Goal: Check status: Check status

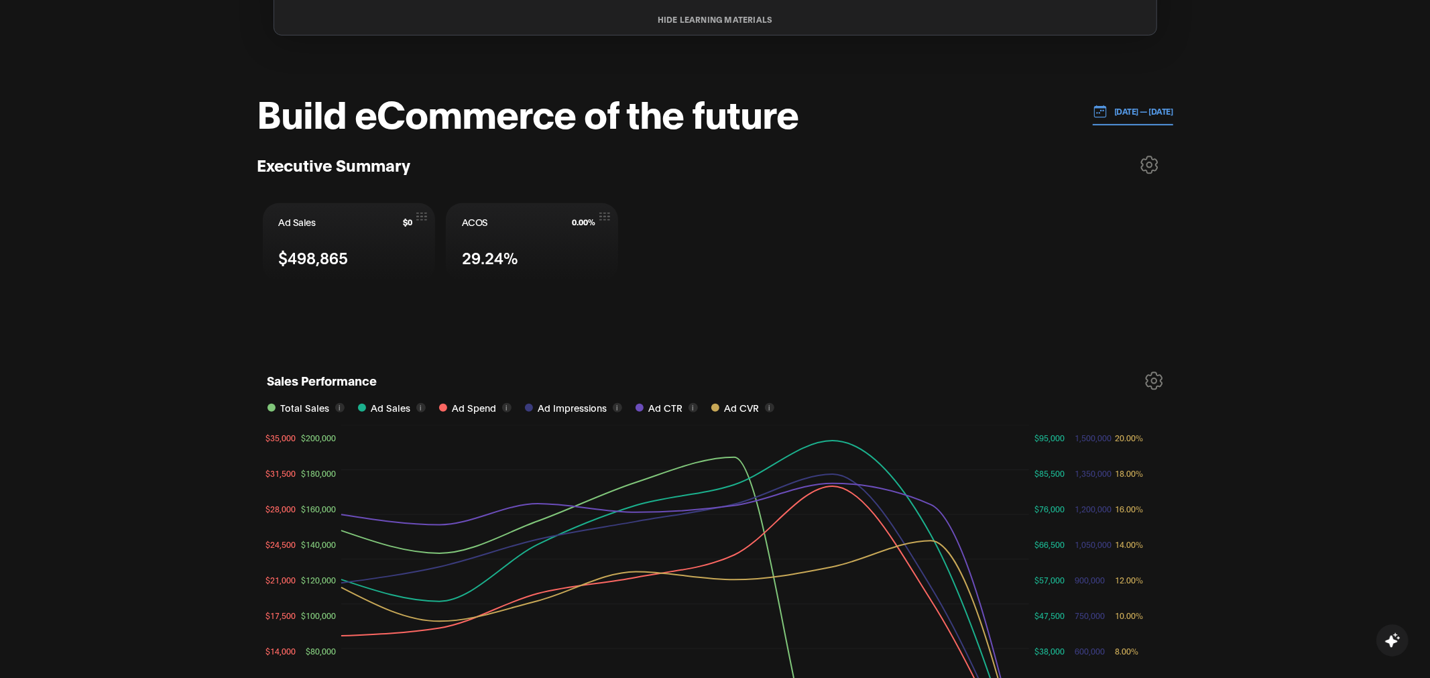
scroll to position [452, 0]
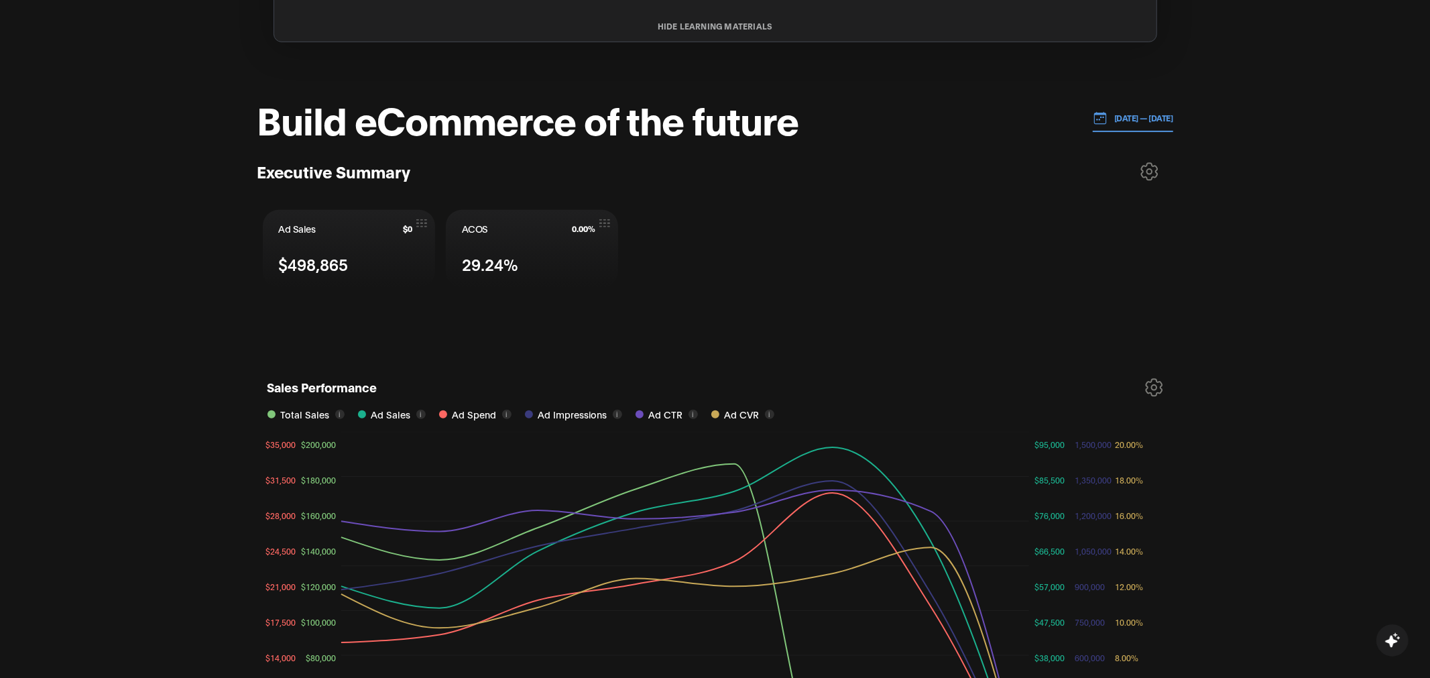
click at [1107, 121] on p "[DATE] — [DATE]" at bounding box center [1140, 118] width 66 height 12
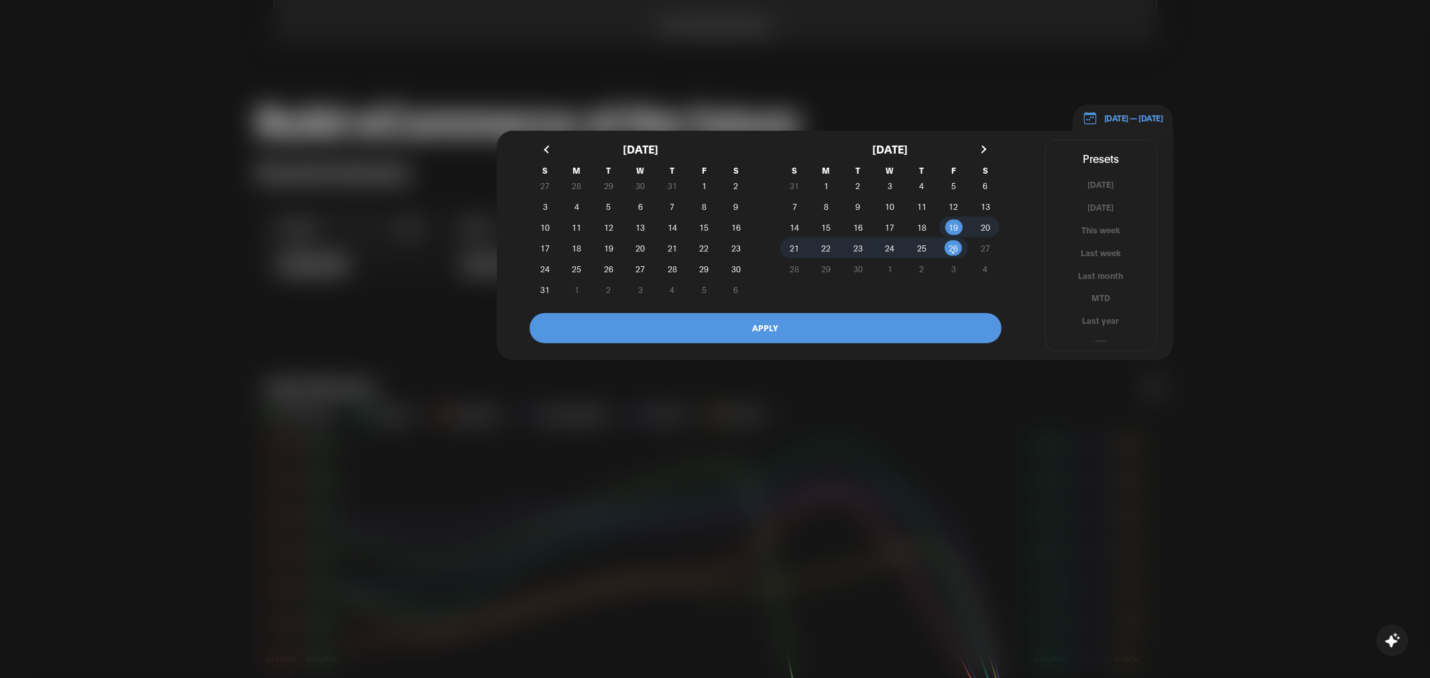
click at [1219, 160] on div at bounding box center [715, 339] width 1430 height 678
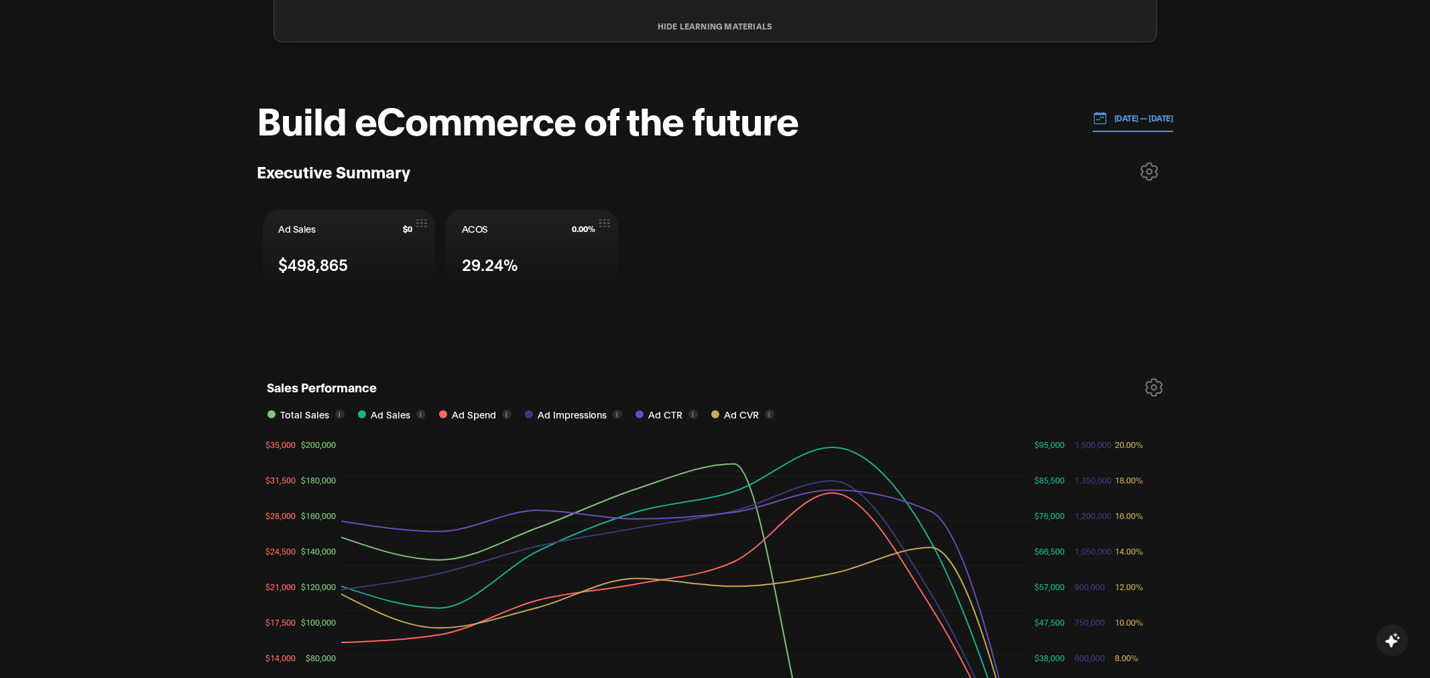
click at [1125, 113] on p "[DATE] — [DATE]" at bounding box center [1140, 118] width 66 height 12
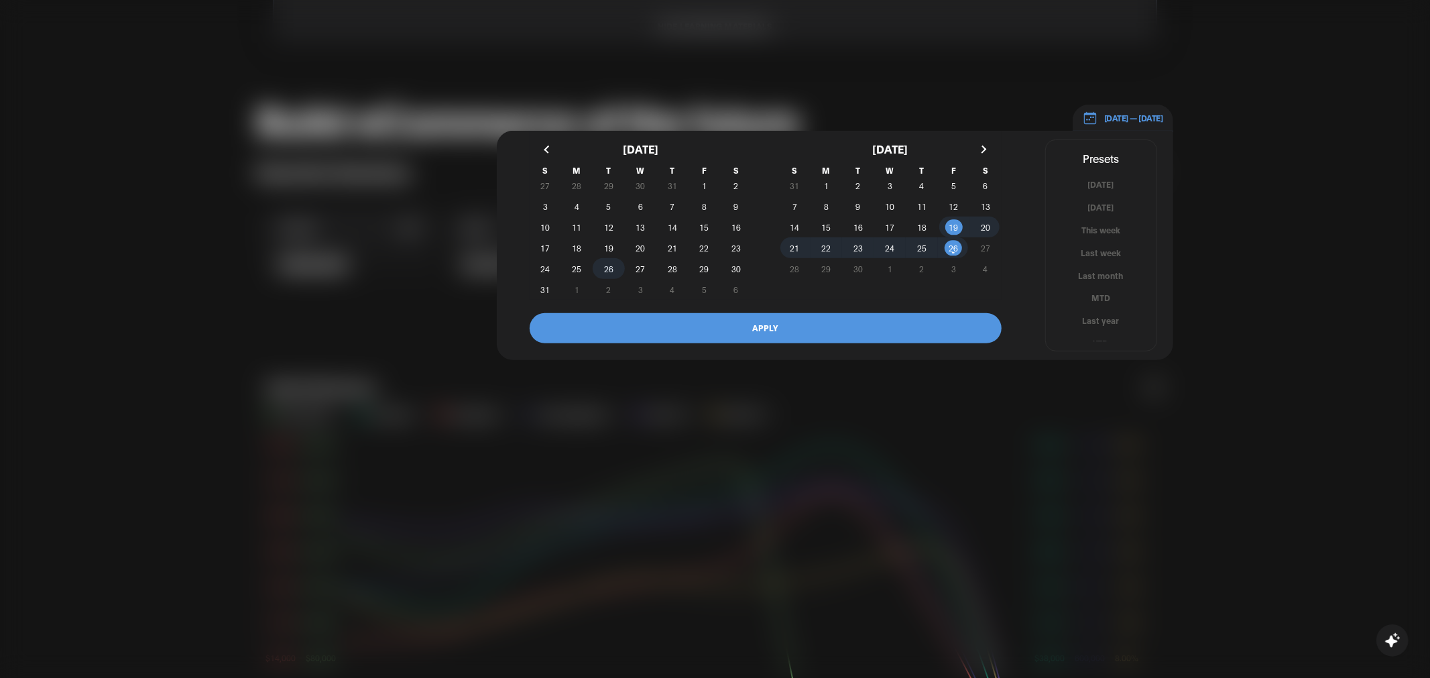
click at [615, 267] on span "26" at bounding box center [609, 268] width 32 height 14
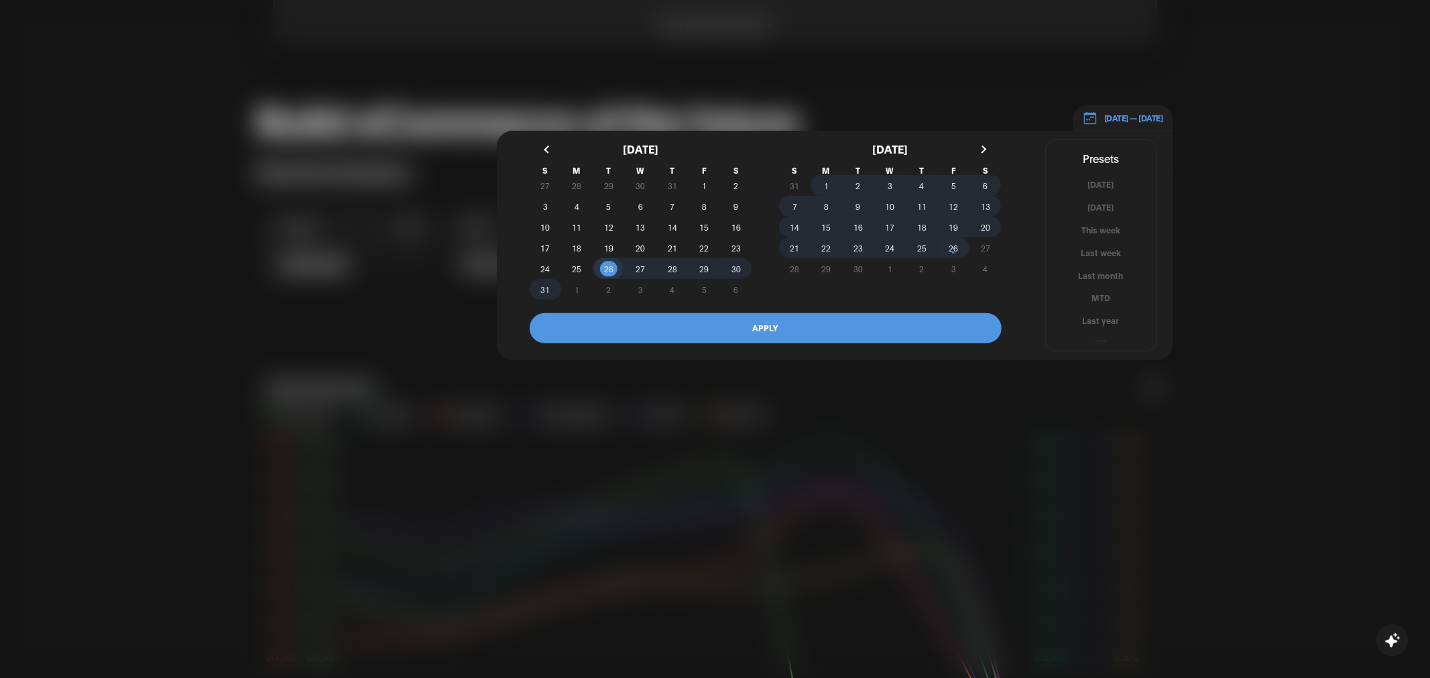
click at [947, 241] on span "26" at bounding box center [954, 248] width 32 height 14
click at [866, 331] on button "APPLY" at bounding box center [766, 328] width 472 height 30
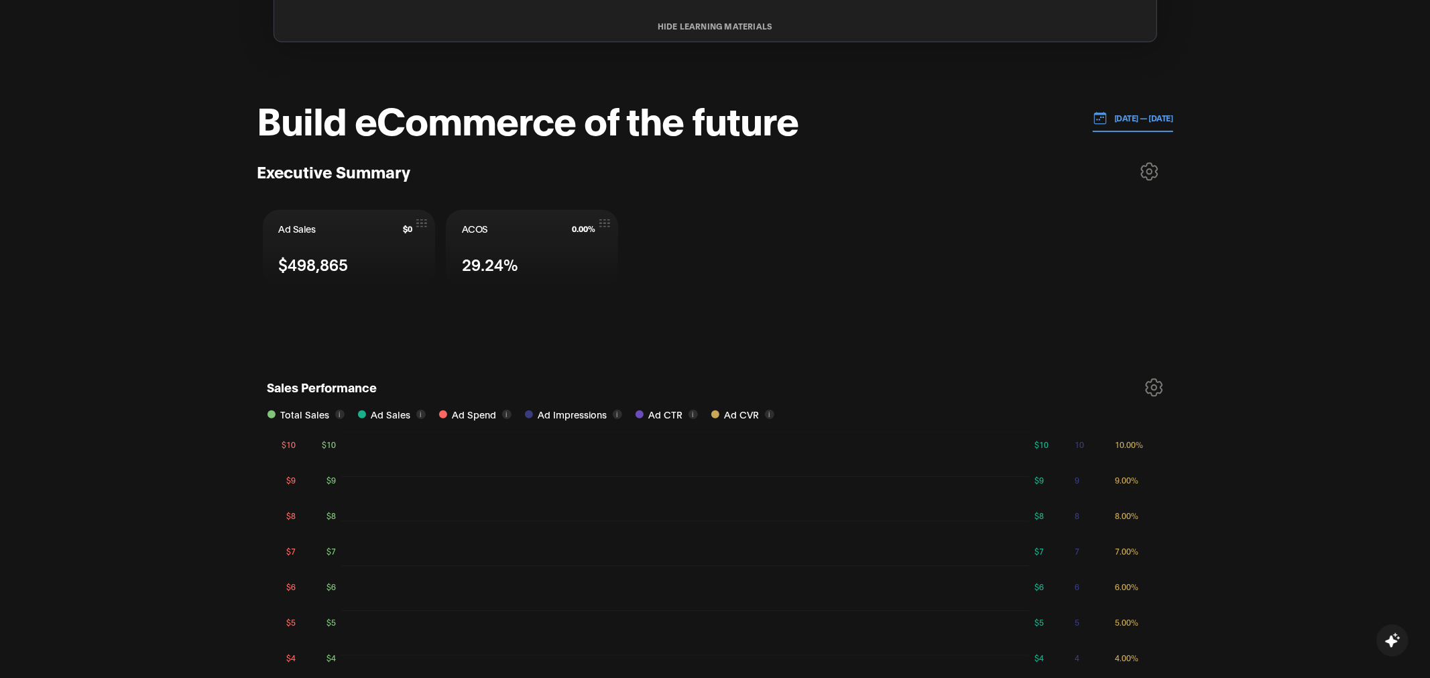
click at [1142, 177] on icon at bounding box center [1149, 171] width 18 height 19
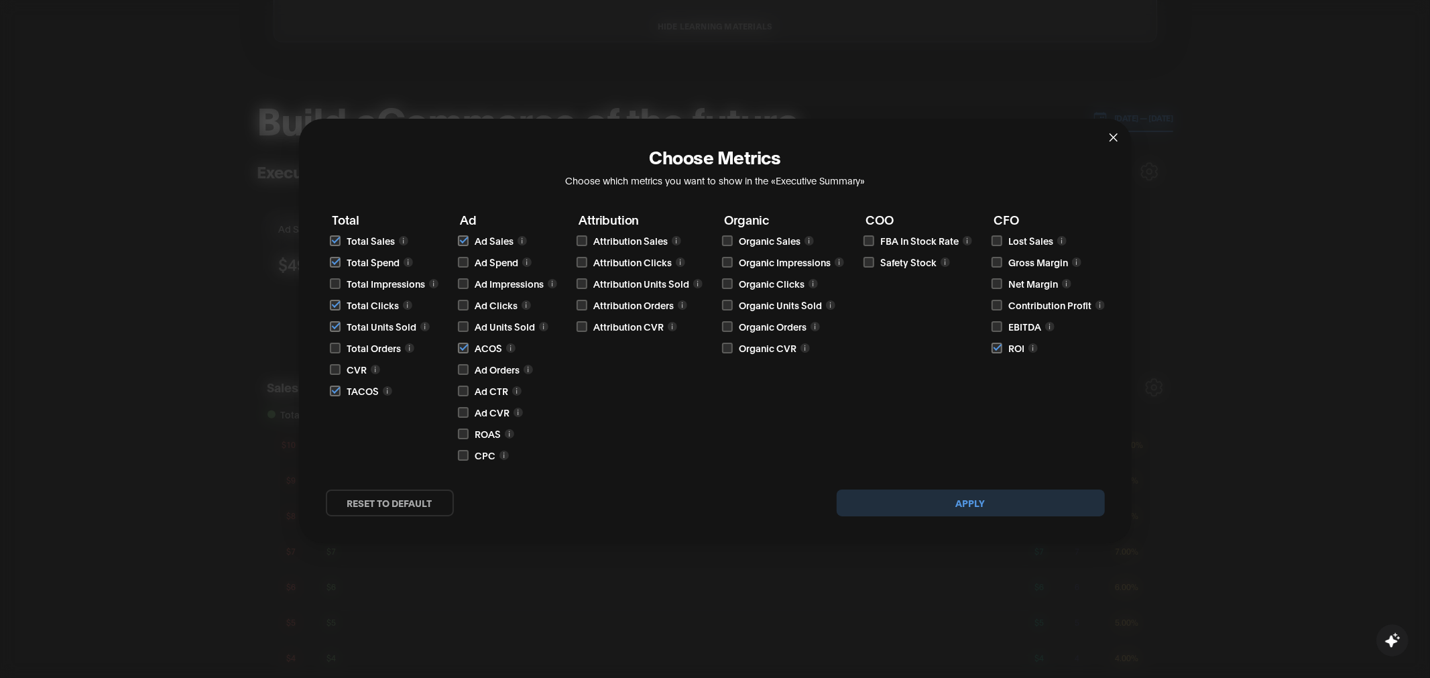
click at [466, 261] on input "checkbox" at bounding box center [463, 262] width 11 height 11
checkbox input "true"
click at [987, 503] on button "Apply" at bounding box center [971, 502] width 268 height 27
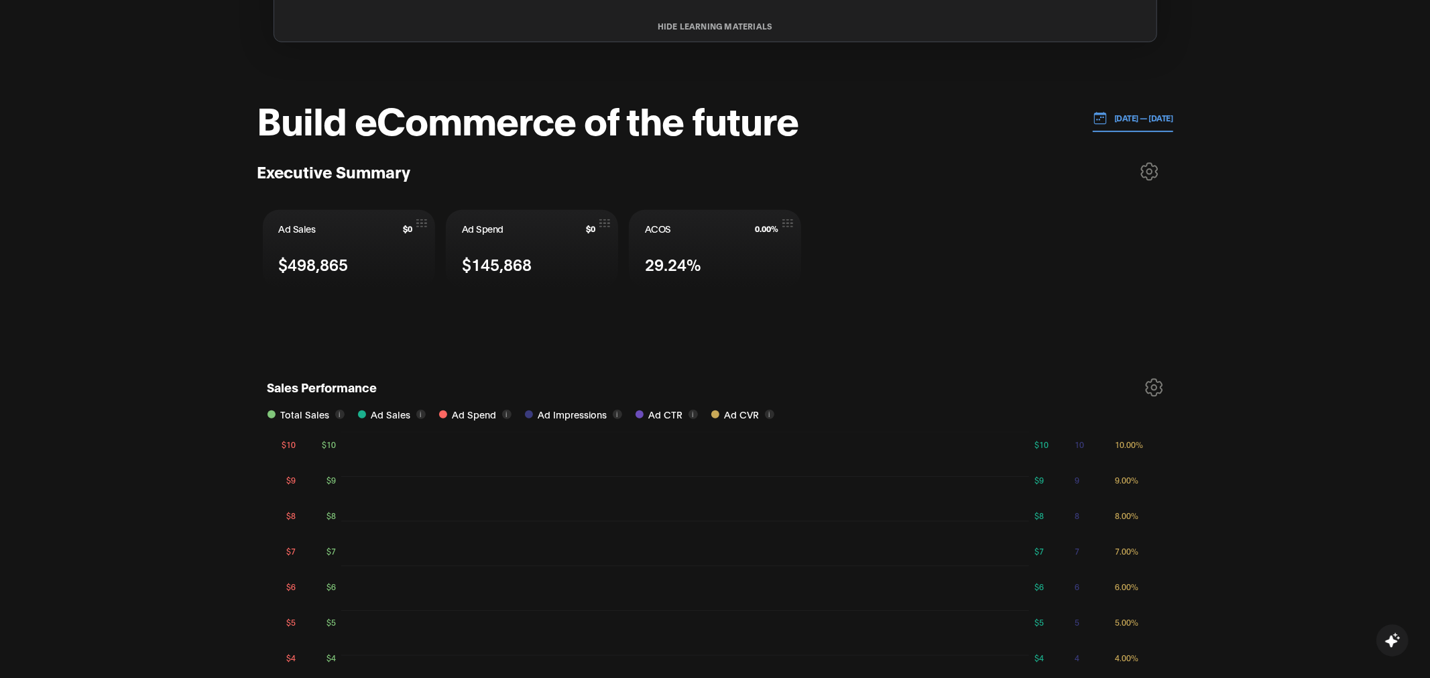
click at [1152, 169] on icon at bounding box center [1149, 171] width 18 height 19
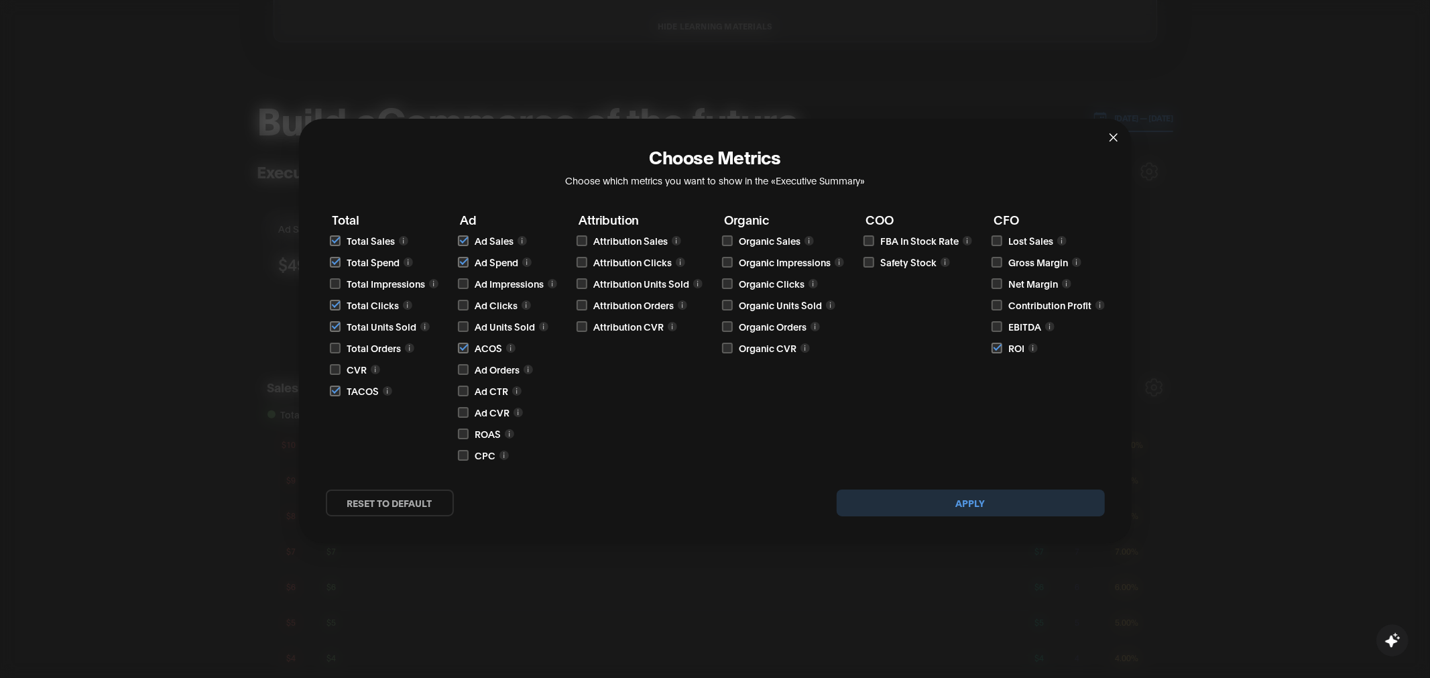
click at [336, 245] on input "checkbox" at bounding box center [335, 240] width 11 height 11
checkbox input "true"
click at [969, 515] on button "Apply" at bounding box center [971, 502] width 268 height 27
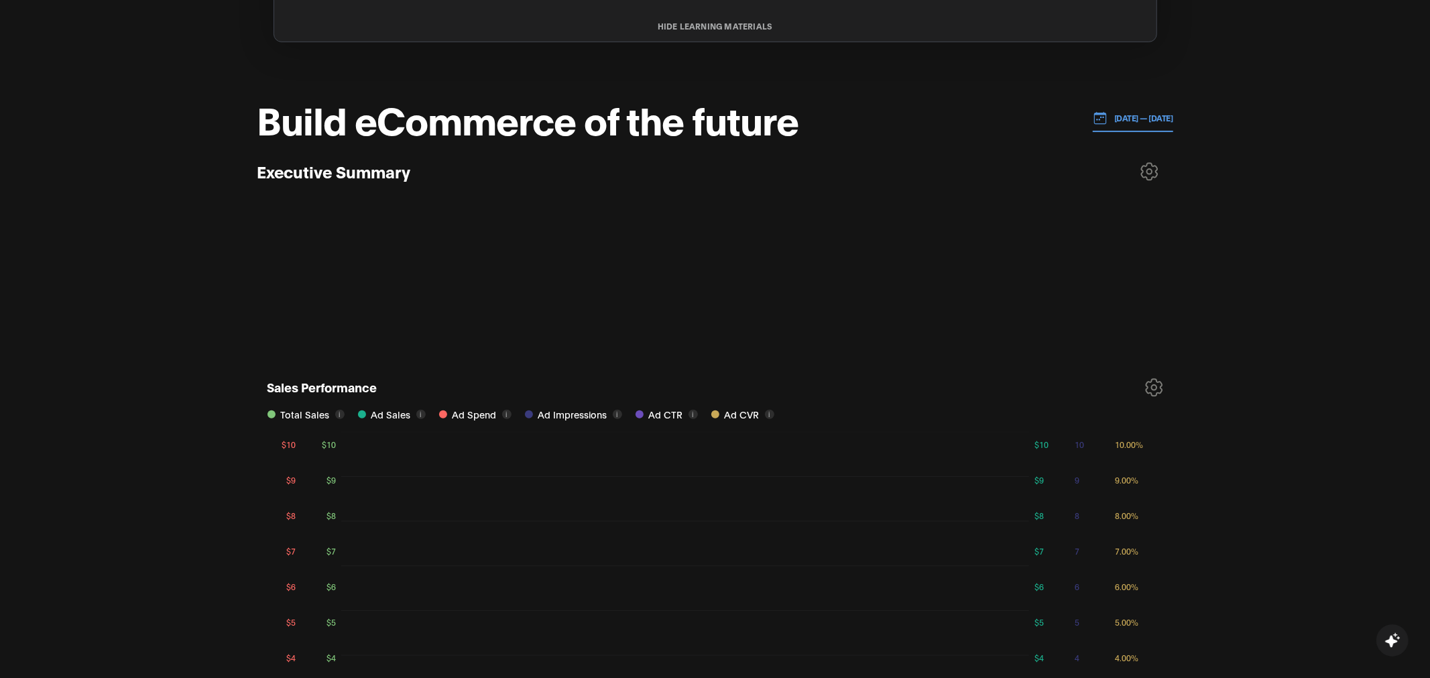
click at [522, 253] on div at bounding box center [715, 275] width 916 height 143
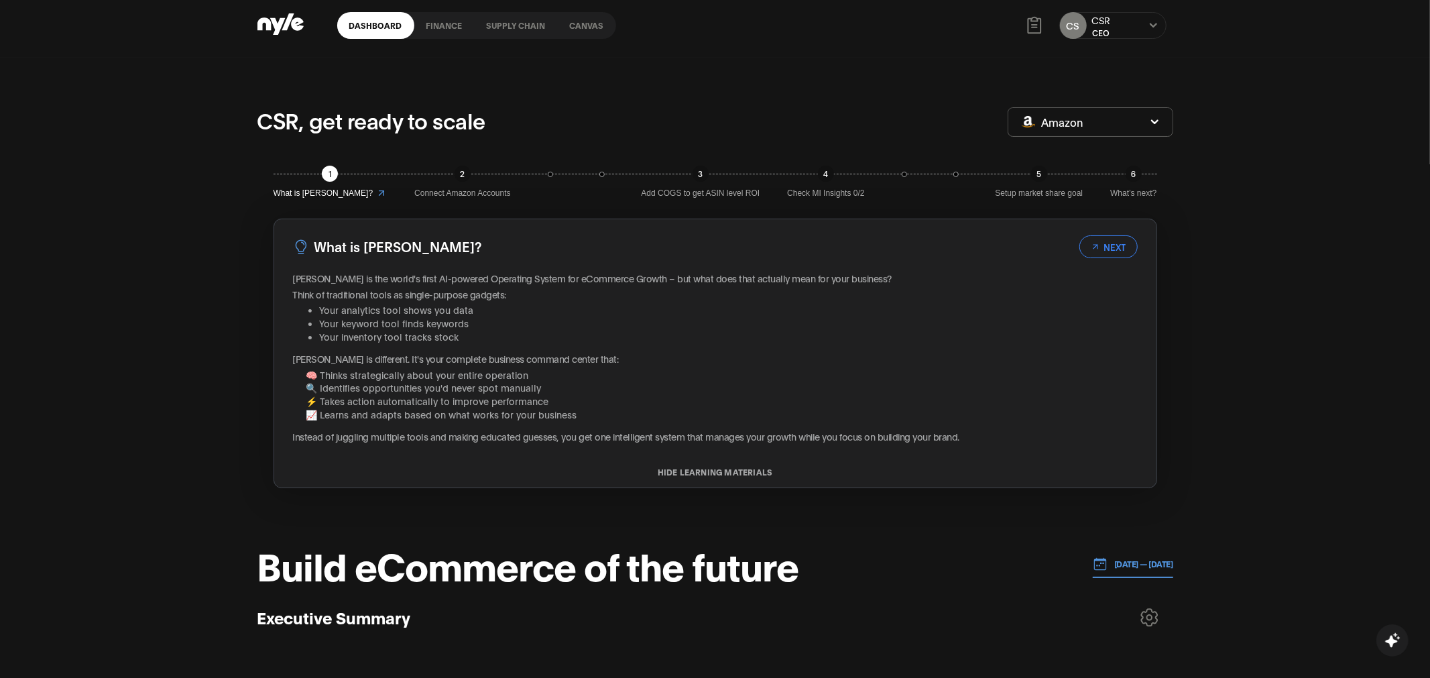
scroll to position [0, 0]
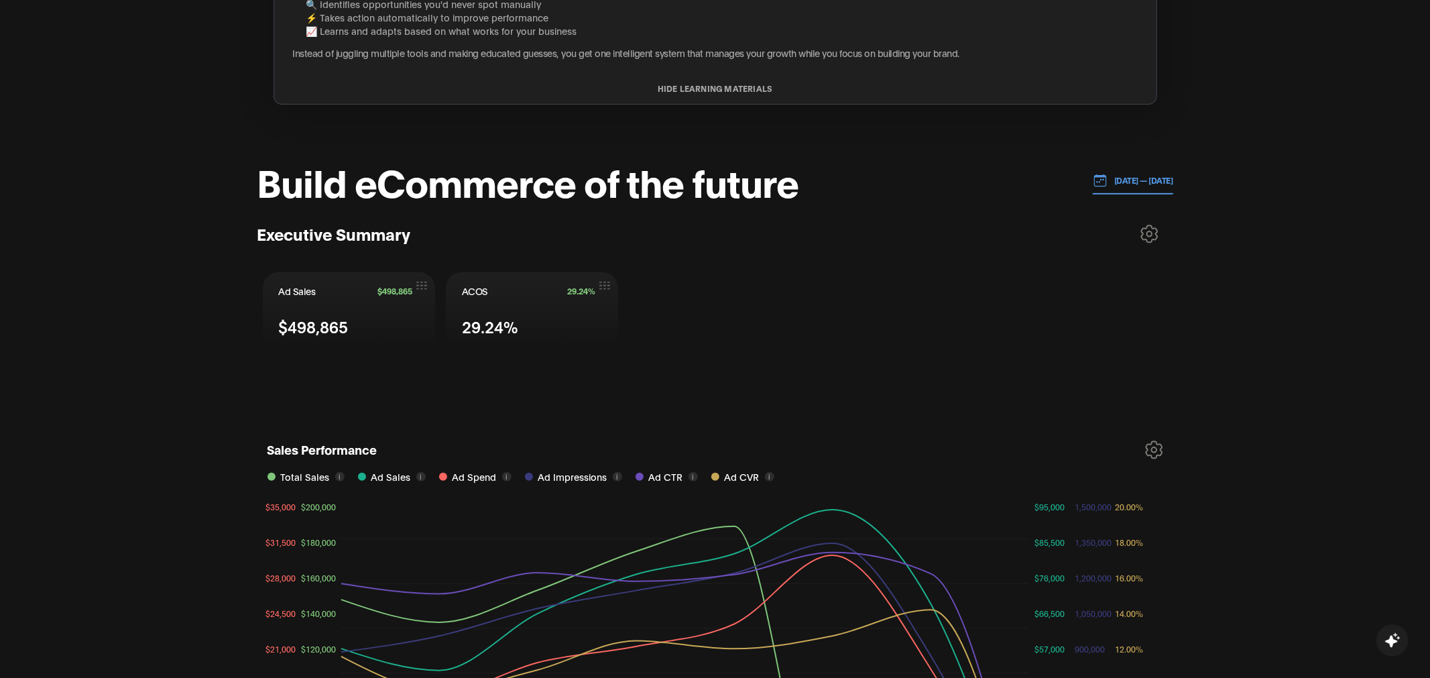
scroll to position [400, 0]
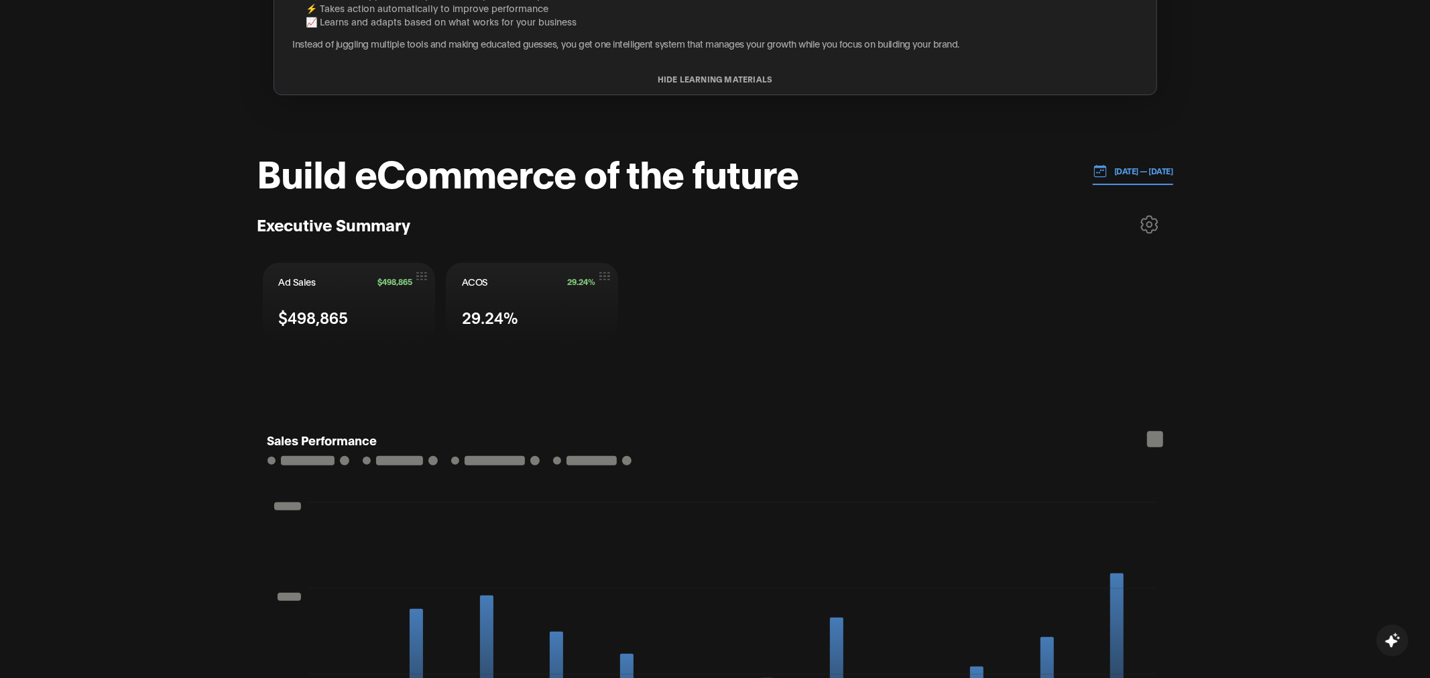
click at [1107, 166] on p "[DATE] — [DATE]" at bounding box center [1140, 171] width 66 height 12
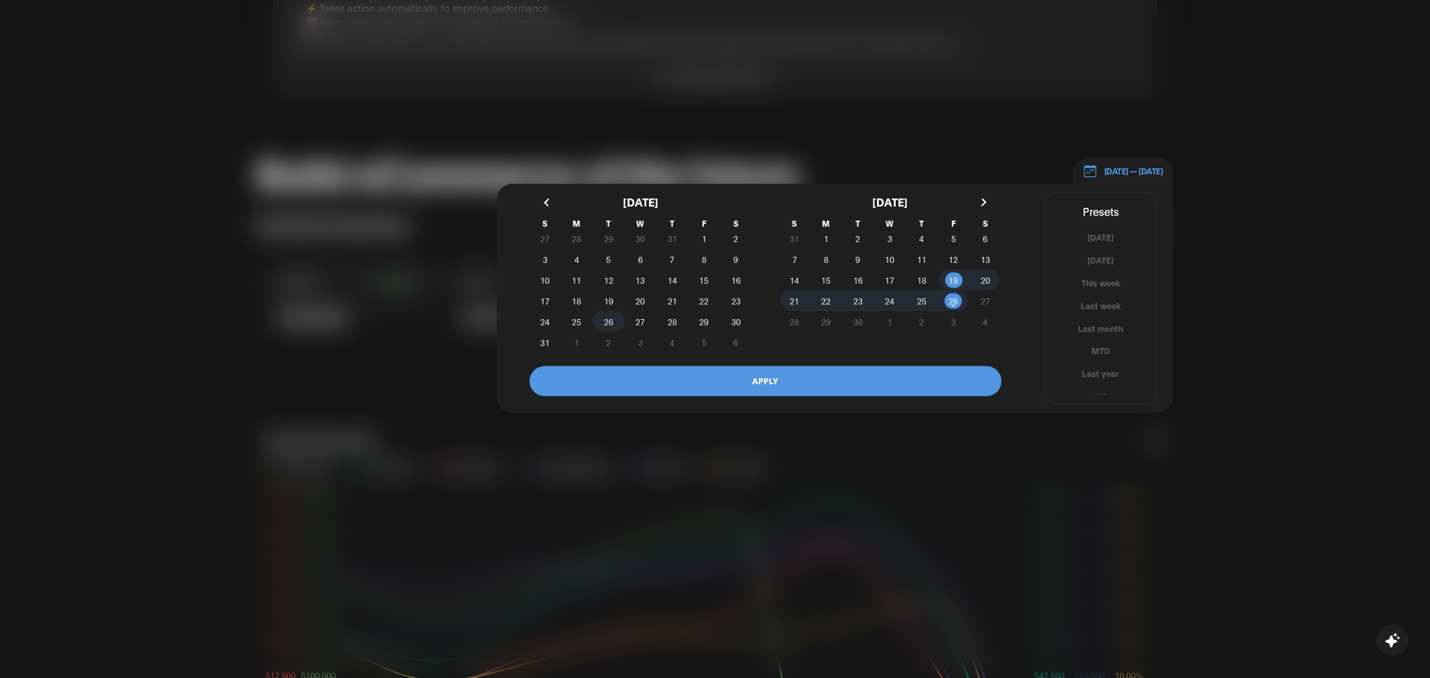
click at [607, 316] on span "26" at bounding box center [608, 322] width 9 height 24
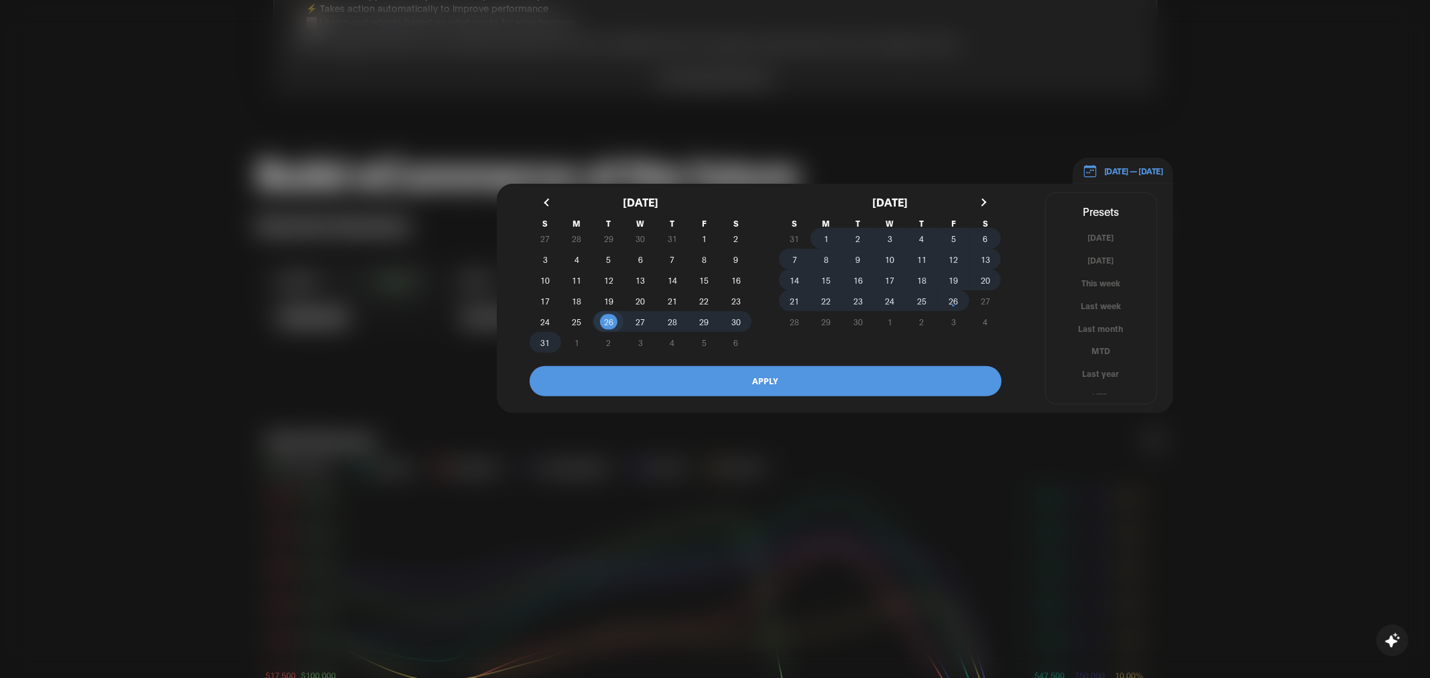
click at [952, 300] on span "26" at bounding box center [952, 301] width 9 height 24
click at [812, 375] on button "APPLY" at bounding box center [766, 381] width 472 height 30
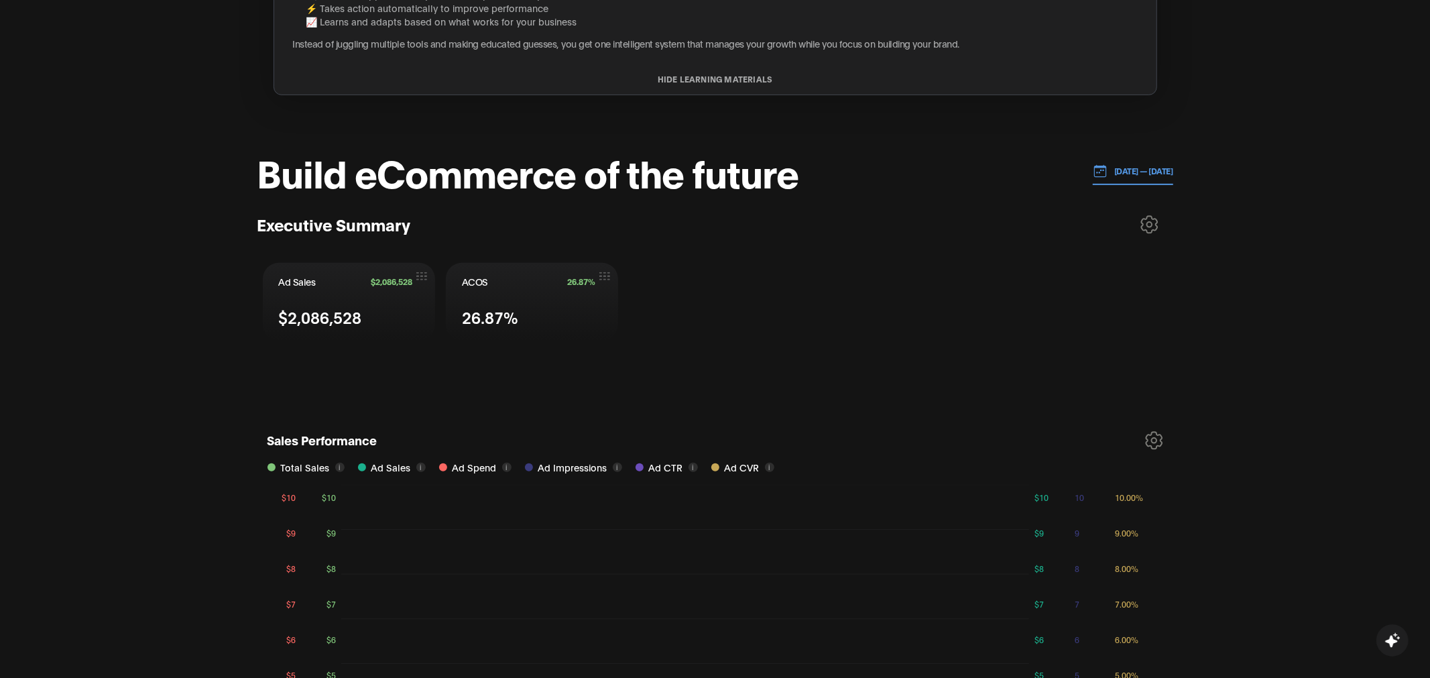
click at [881, 196] on div "Build eCommerce of the future [DATE] — [DATE] Executive Summary Ad Sales $2,086…" at bounding box center [715, 275] width 916 height 249
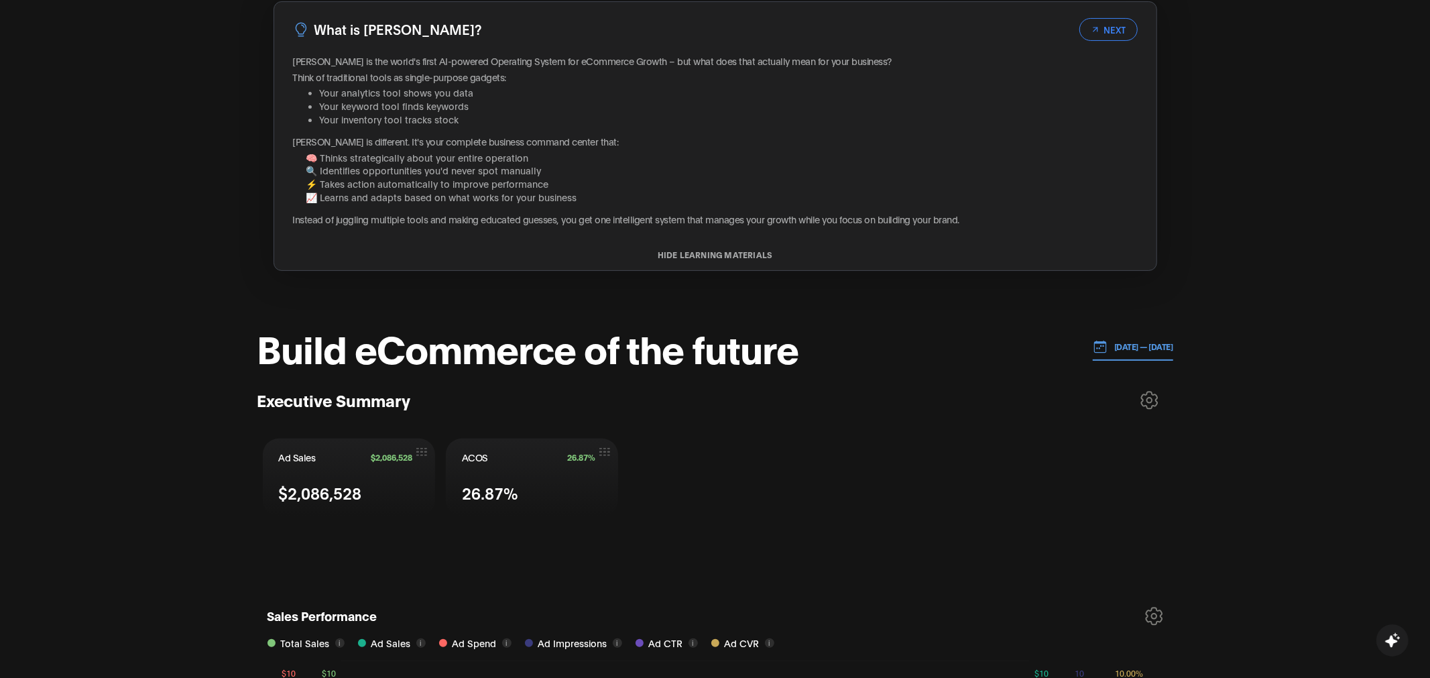
scroll to position [223, 0]
